Goal: Task Accomplishment & Management: Use online tool/utility

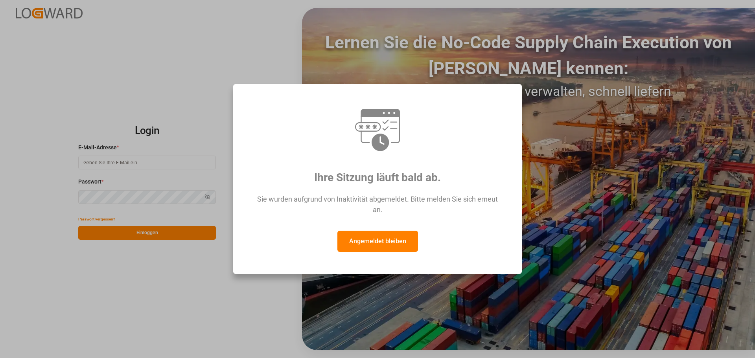
click at [372, 241] on font "Angemeldet bleiben" at bounding box center [377, 240] width 57 height 7
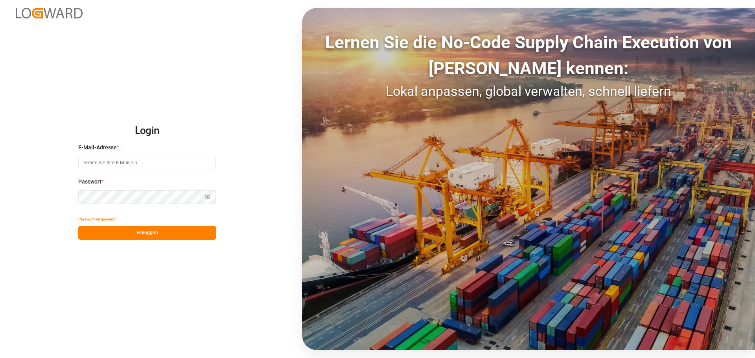
click at [113, 167] on input at bounding box center [147, 163] width 138 height 14
type input "[PERSON_NAME][EMAIL_ADDRESS][DOMAIN_NAME]"
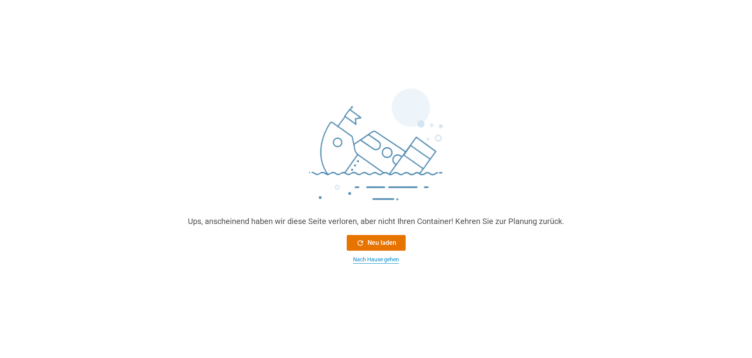
click at [387, 257] on font "Nach Hause gehen" at bounding box center [376, 259] width 46 height 6
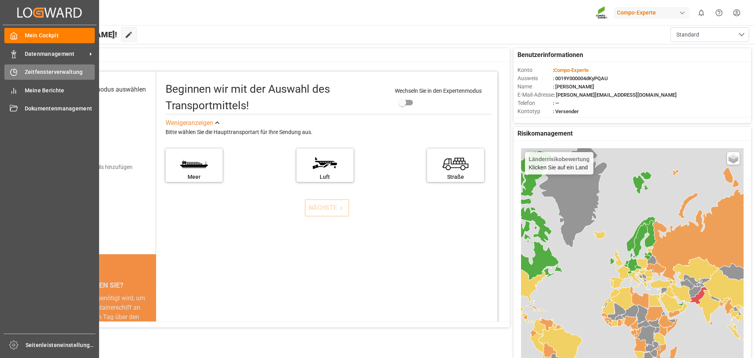
click at [35, 70] on font "Zeitfensterverwaltung" at bounding box center [54, 72] width 58 height 6
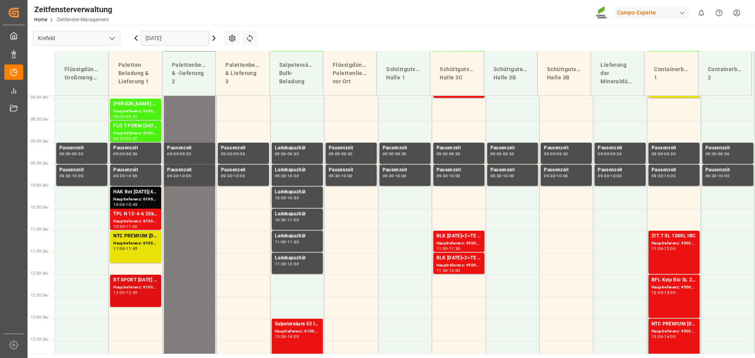
scroll to position [342, 0]
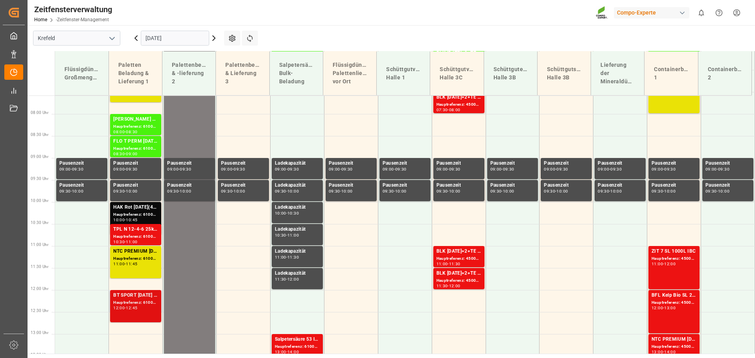
click at [135, 293] on font "BT SPORT [DATE] 25%UH 3M 25kg (x40) INTBT FAIR 25-5-8 35%UH 3M 25kg (x40) INTBT…" at bounding box center [391, 296] width 557 height 6
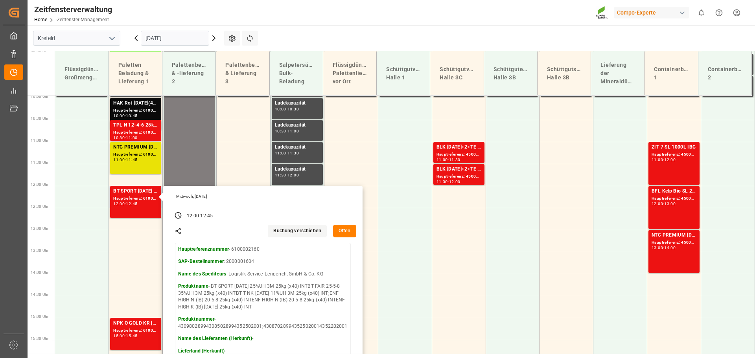
scroll to position [460, 0]
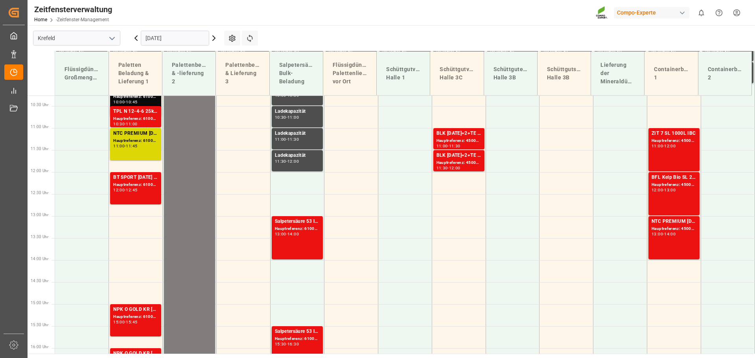
click at [136, 144] on div "Hauptreferenz: 6100002108, 2000000782 2000001637;2000001277" at bounding box center [135, 141] width 45 height 7
click at [137, 182] on font "Hauptreferenz: 6100002160, 2000001604" at bounding box center [153, 184] width 81 height 4
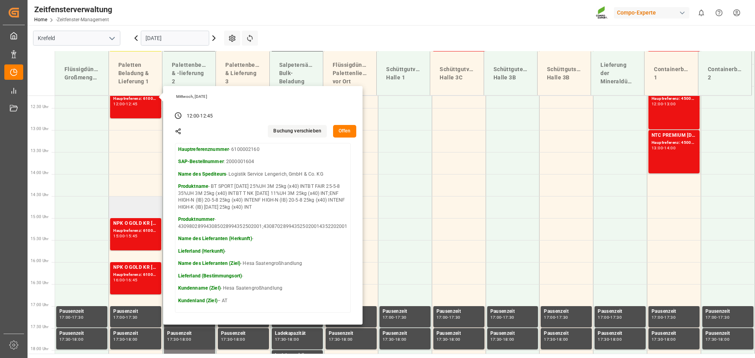
scroll to position [578, 0]
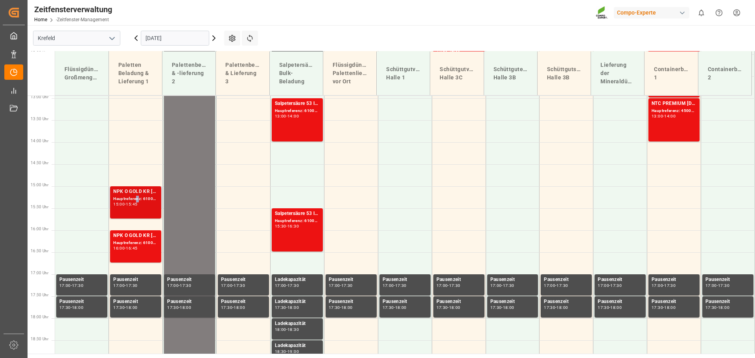
click at [137, 200] on font "Hauptreferenz: 6100002184, 2000001715" at bounding box center [153, 199] width 81 height 4
click at [146, 241] on font "Hauptreferenz: 6100002185, 2000001715" at bounding box center [153, 243] width 81 height 4
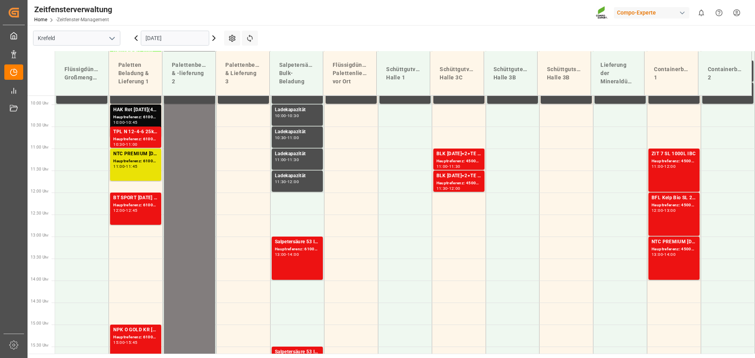
scroll to position [375, 0]
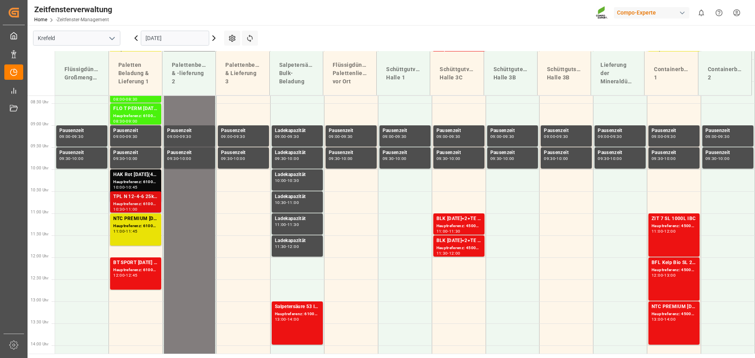
click at [147, 204] on font "Hauptreferenz: 6100002161, 2000000696" at bounding box center [153, 204] width 81 height 4
click at [144, 224] on font "Hauptreferenz: 6100002108, 2000000782 2000001637;2000001277" at bounding box center [180, 226] width 134 height 4
click at [140, 180] on font "Hauptreferenz: 6100000694, 2000000233 2000000233;" at bounding box center [167, 182] width 109 height 4
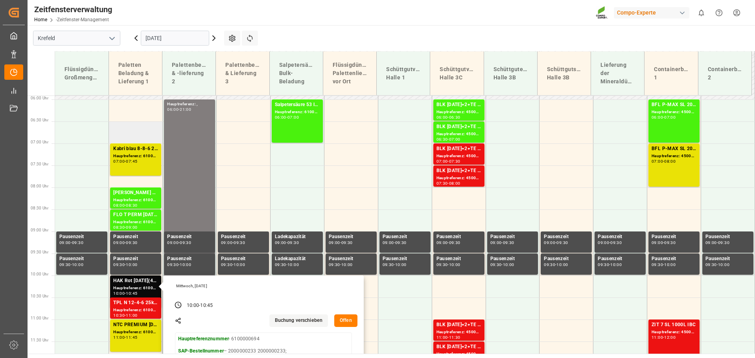
scroll to position [217, 0]
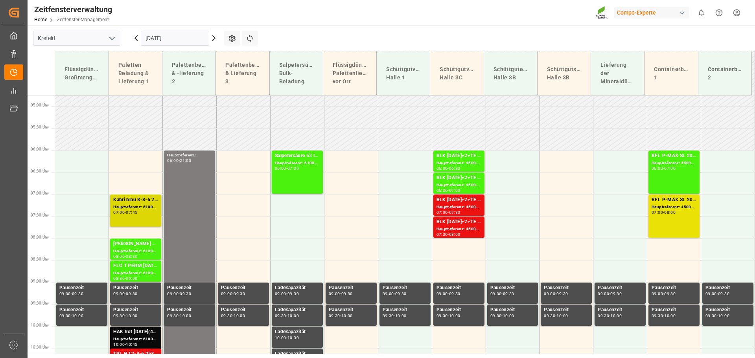
click at [141, 206] on font "Hauptreferenz: 6100002084, 2000001578" at bounding box center [153, 207] width 81 height 4
click at [138, 250] on font "Hauptreferenz: 6100002181, 2000001702" at bounding box center [153, 251] width 81 height 4
click at [141, 271] on font "Hauptreferenz: 6100002183, 2000001706" at bounding box center [153, 273] width 81 height 4
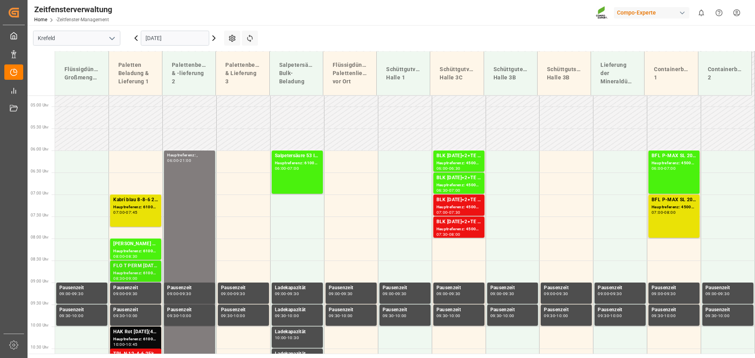
click at [142, 271] on font "Hauptreferenz: 6100002183, 2000001706" at bounding box center [153, 273] width 81 height 4
